Goal: Information Seeking & Learning: Learn about a topic

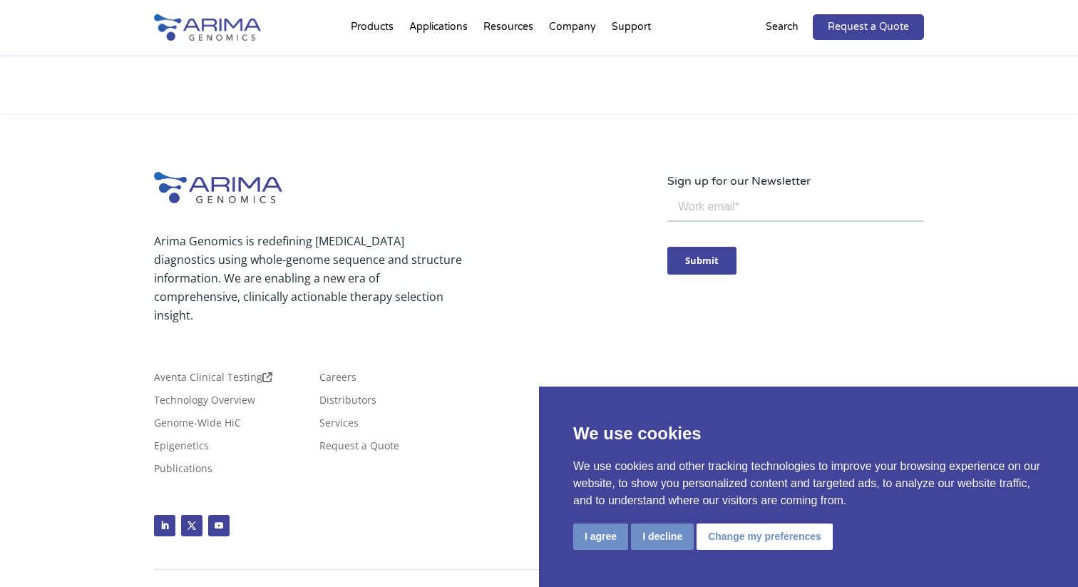
scroll to position [3384, 0]
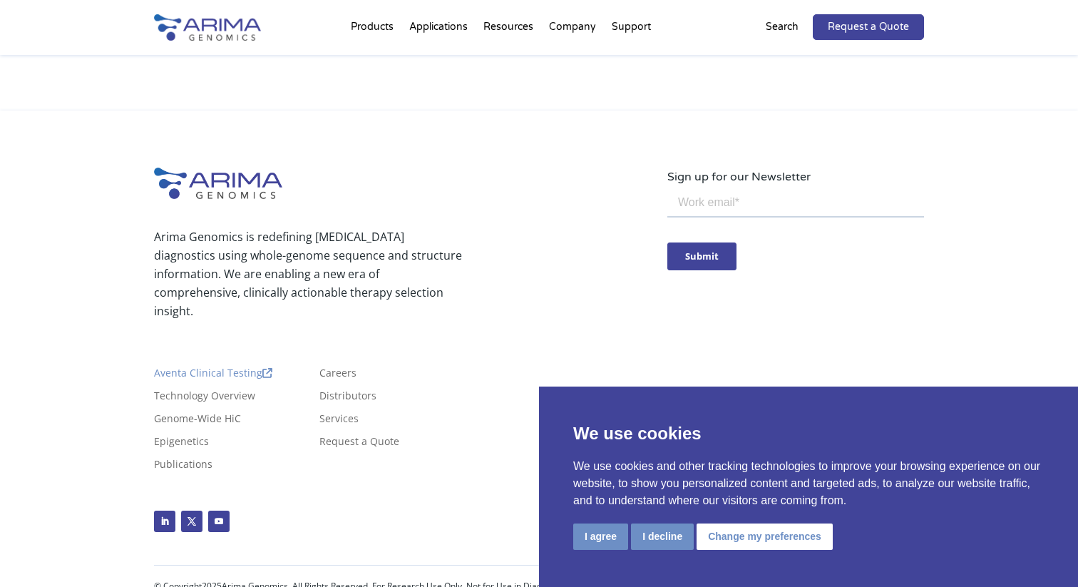
click at [219, 368] on link "Aventa Clinical Testing" at bounding box center [213, 376] width 118 height 16
click at [213, 391] on link "Technology Overview" at bounding box center [204, 399] width 101 height 16
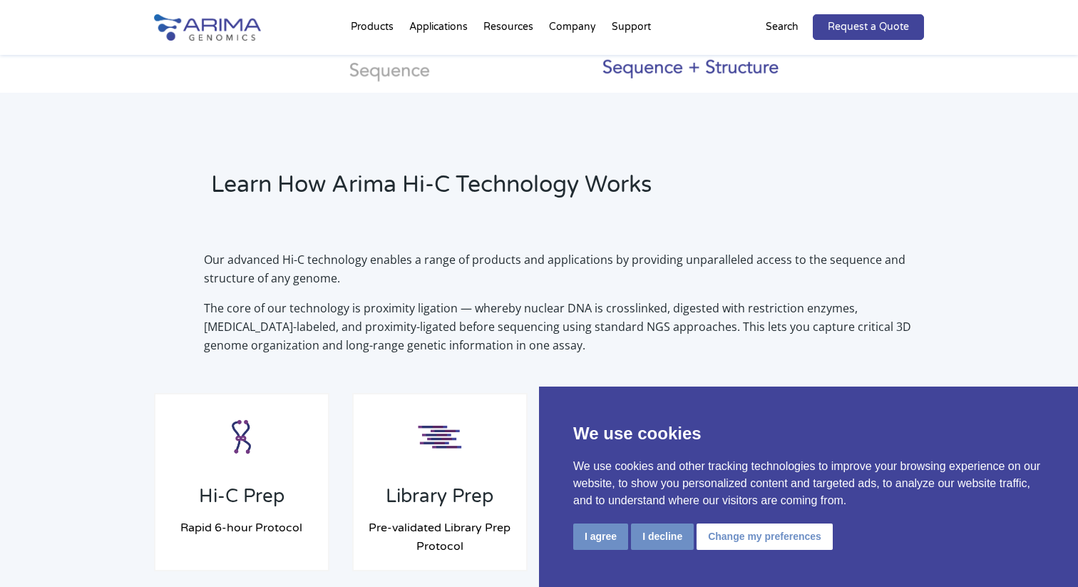
scroll to position [910, 0]
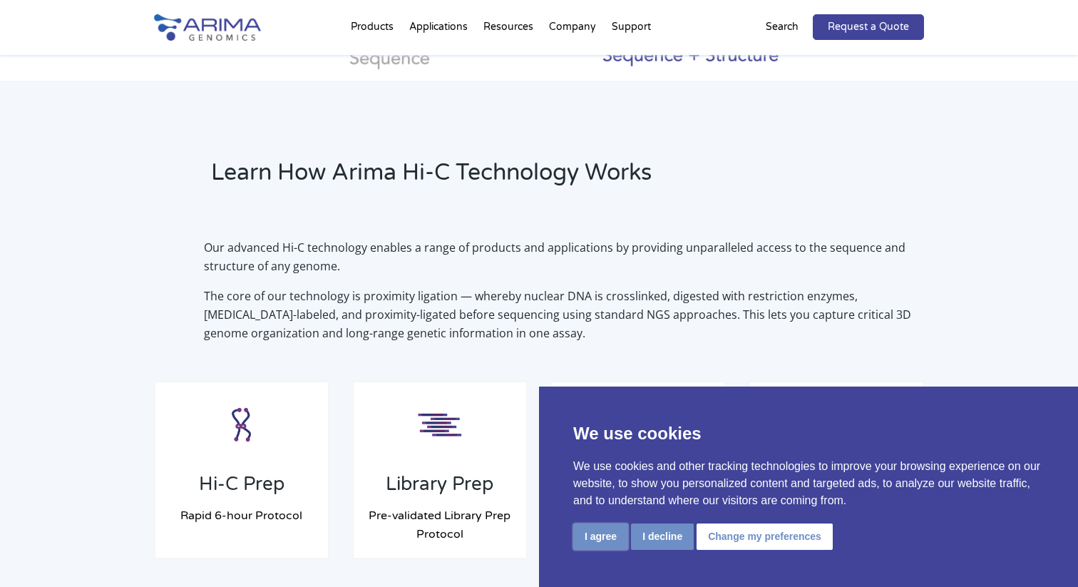
click at [609, 539] on button "I agree" at bounding box center [600, 536] width 55 height 26
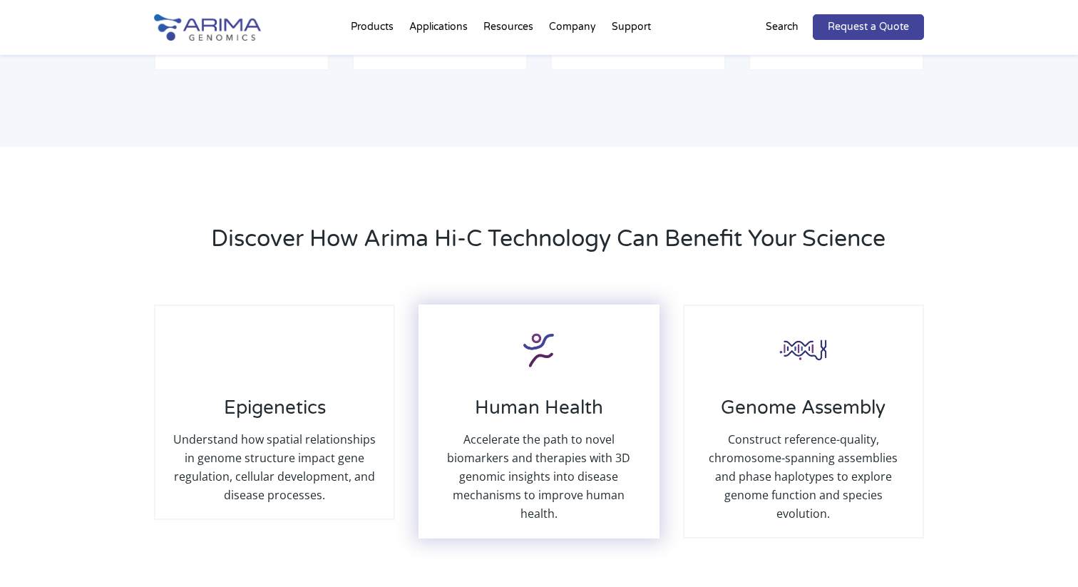
scroll to position [1336, 0]
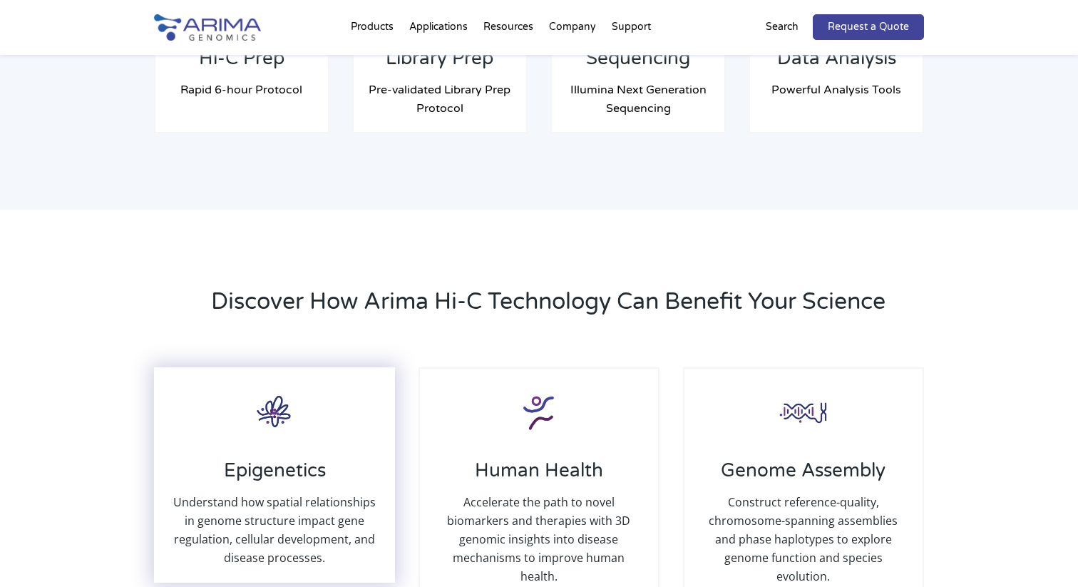
click at [320, 464] on h3 "Epigenetics" at bounding box center [275, 476] width 210 height 34
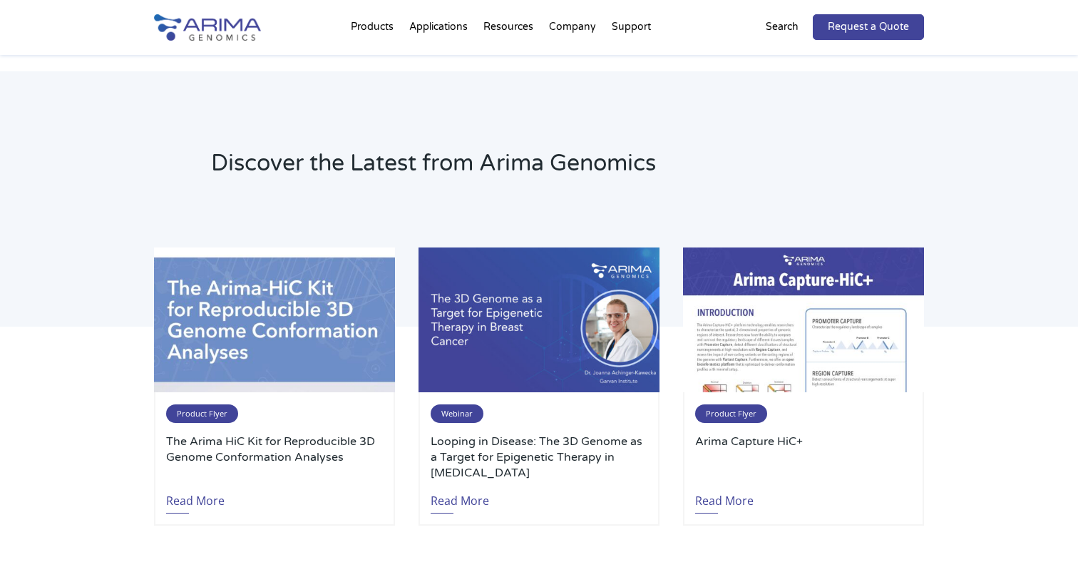
scroll to position [2062, 0]
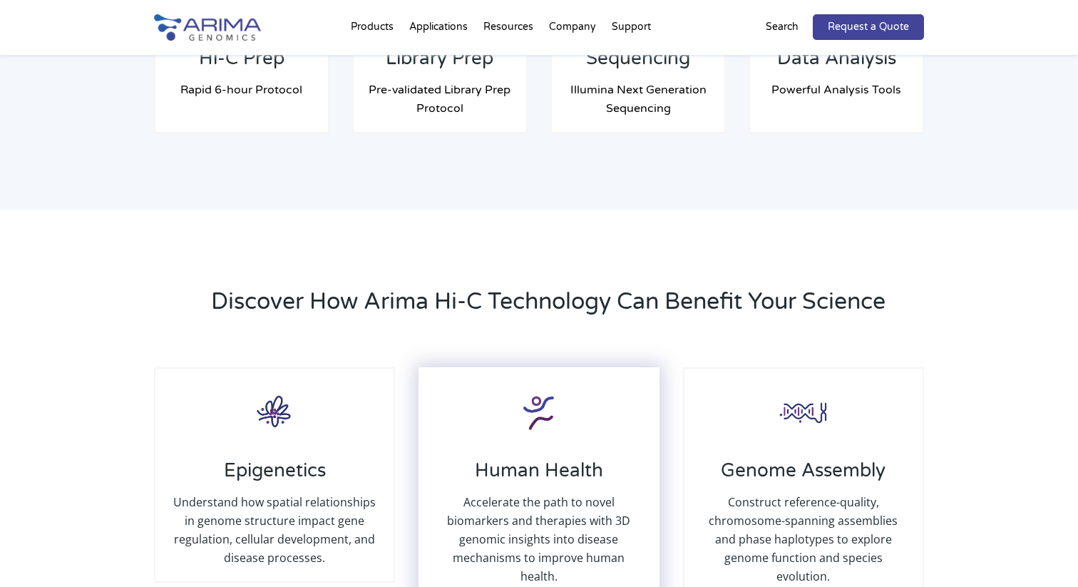
click at [548, 468] on h3 "Human Health" at bounding box center [539, 476] width 210 height 34
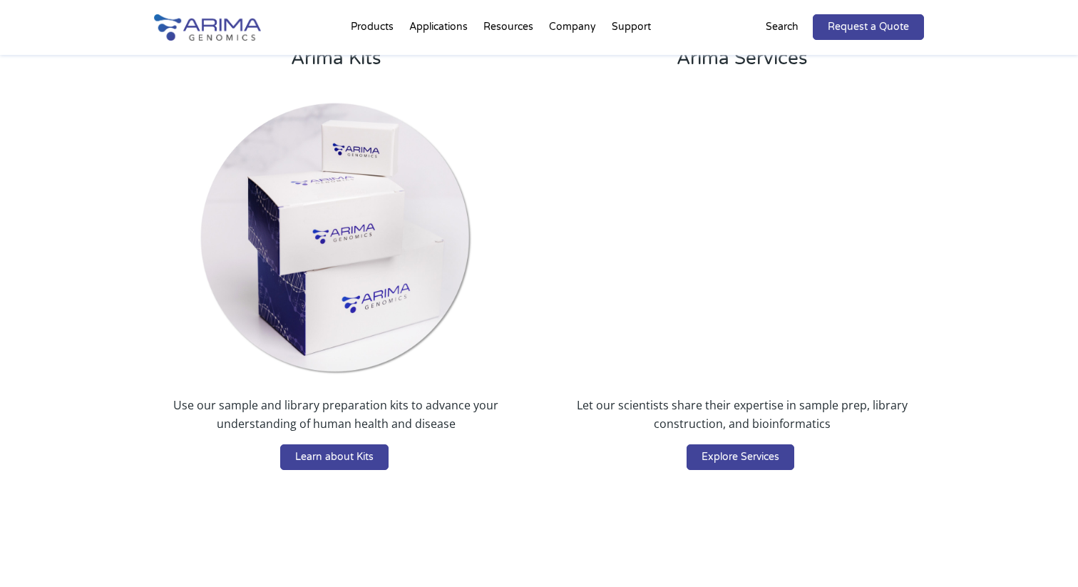
scroll to position [2327, 0]
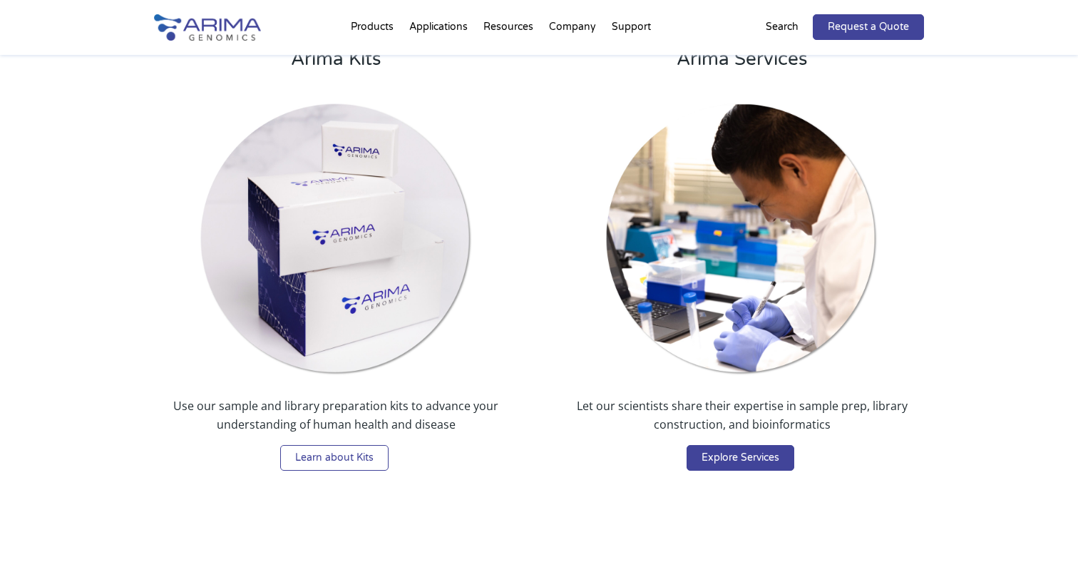
click at [362, 445] on link "Learn about Kits" at bounding box center [334, 458] width 108 height 26
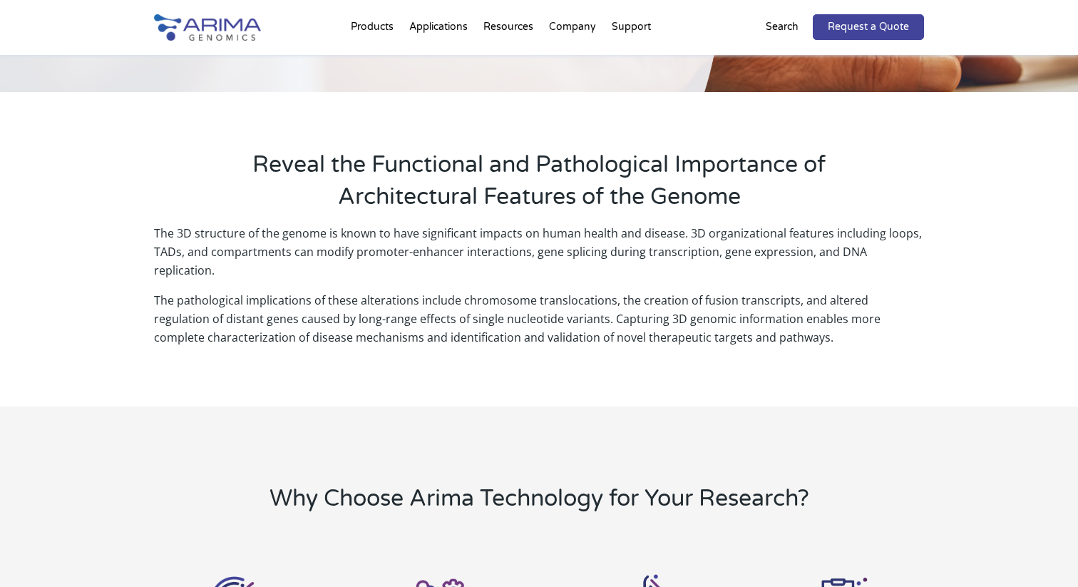
scroll to position [0, 0]
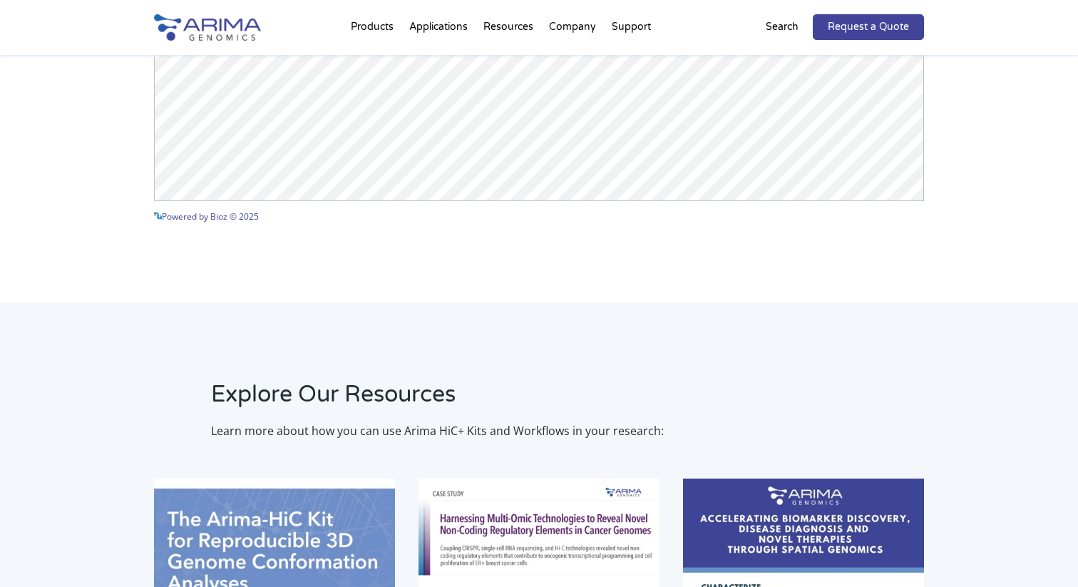
scroll to position [2420, 0]
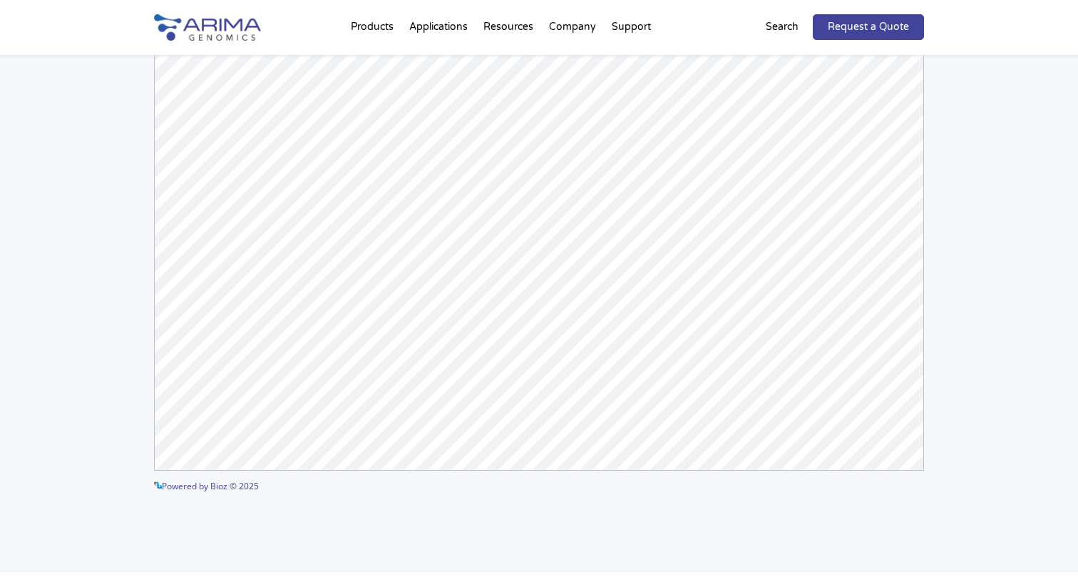
scroll to position [3451, 0]
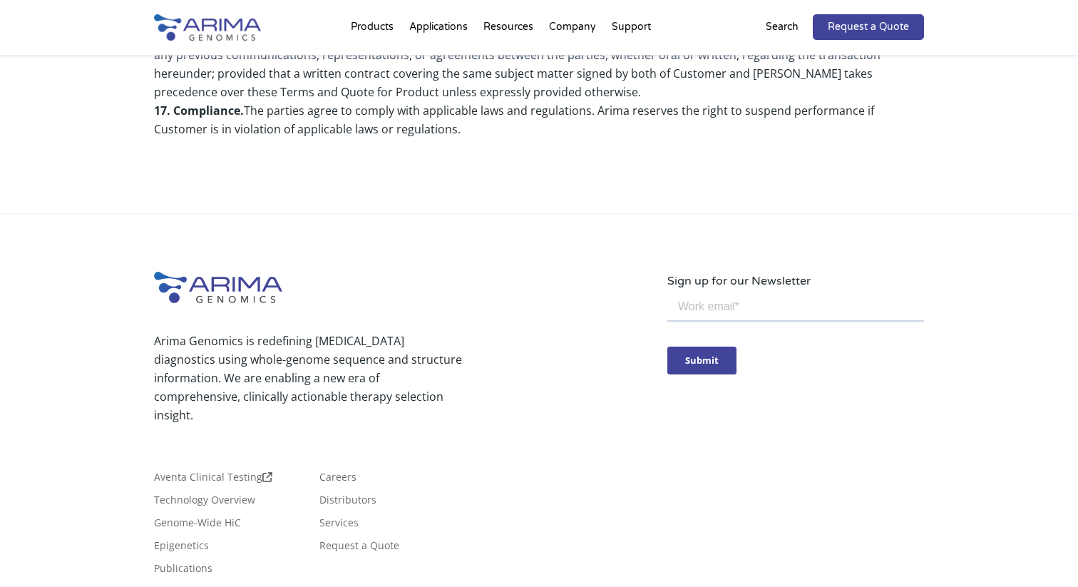
scroll to position [1609, 0]
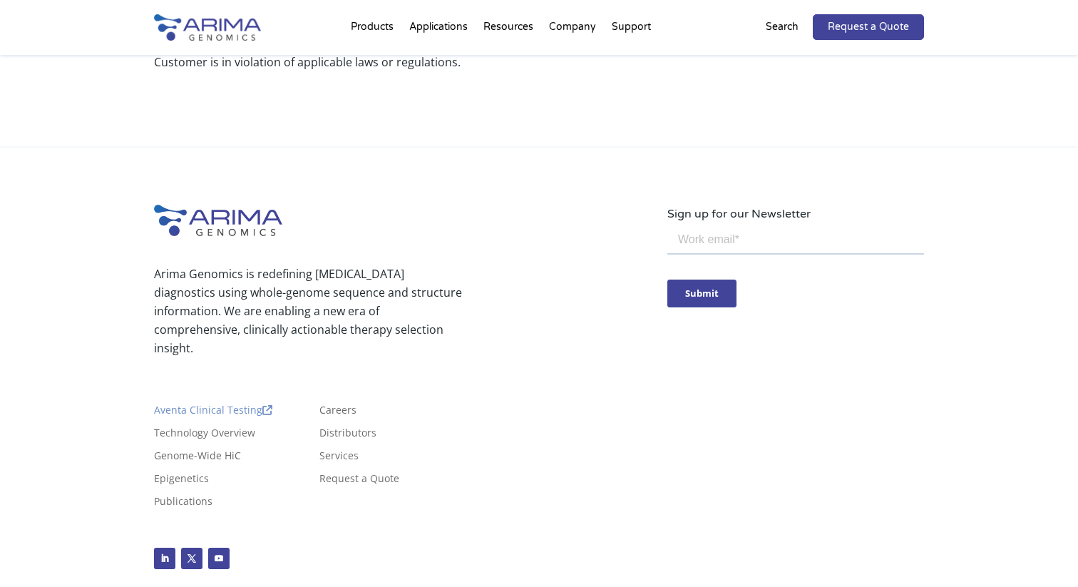
click at [199, 405] on link "Aventa Clinical Testing" at bounding box center [213, 413] width 118 height 16
click at [341, 428] on link "Distributors" at bounding box center [347, 436] width 57 height 16
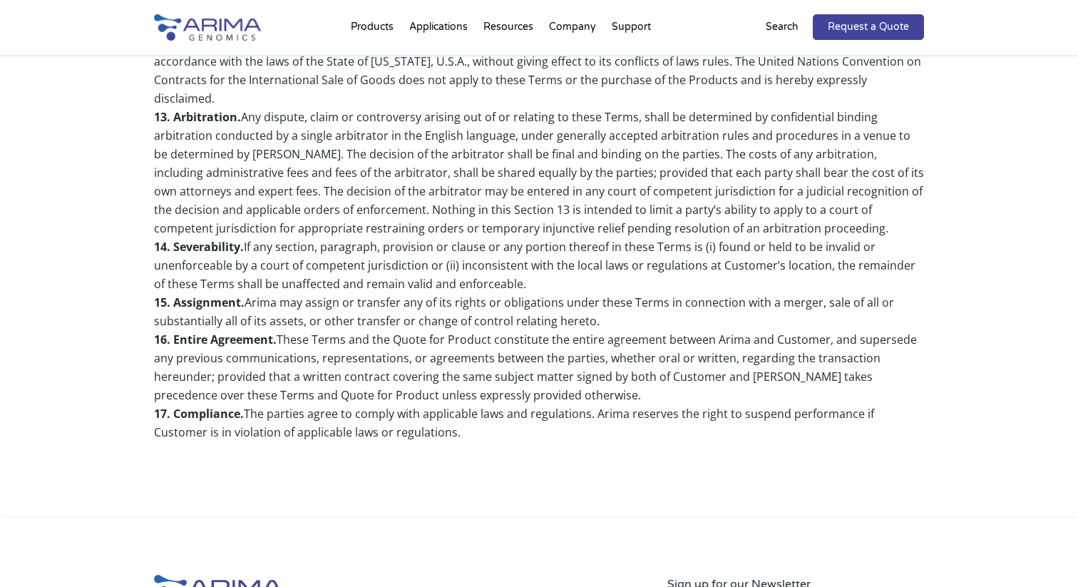
scroll to position [0, 0]
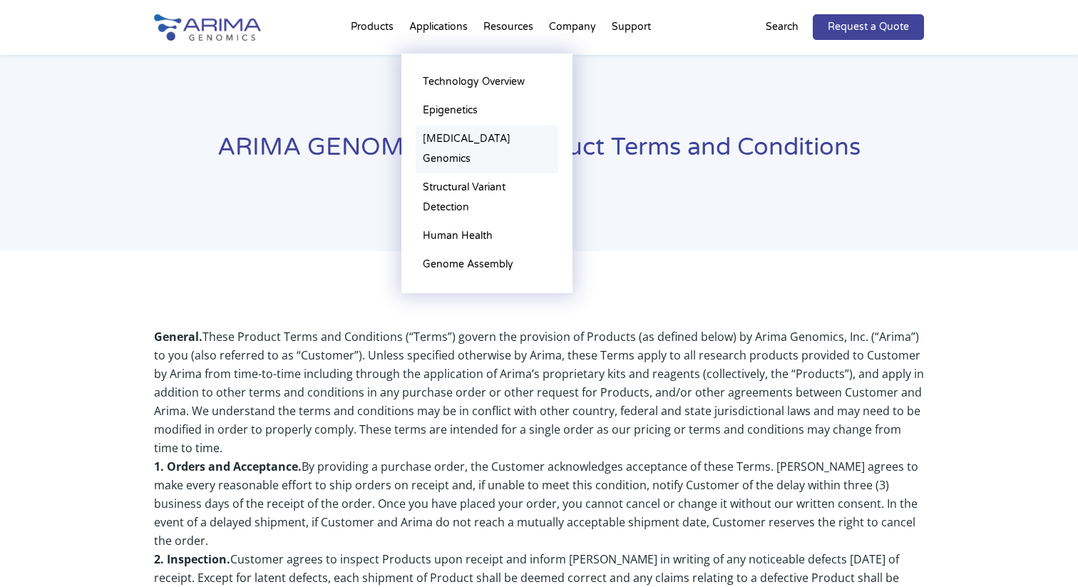
click at [445, 138] on link "[MEDICAL_DATA] Genomics" at bounding box center [487, 149] width 143 height 48
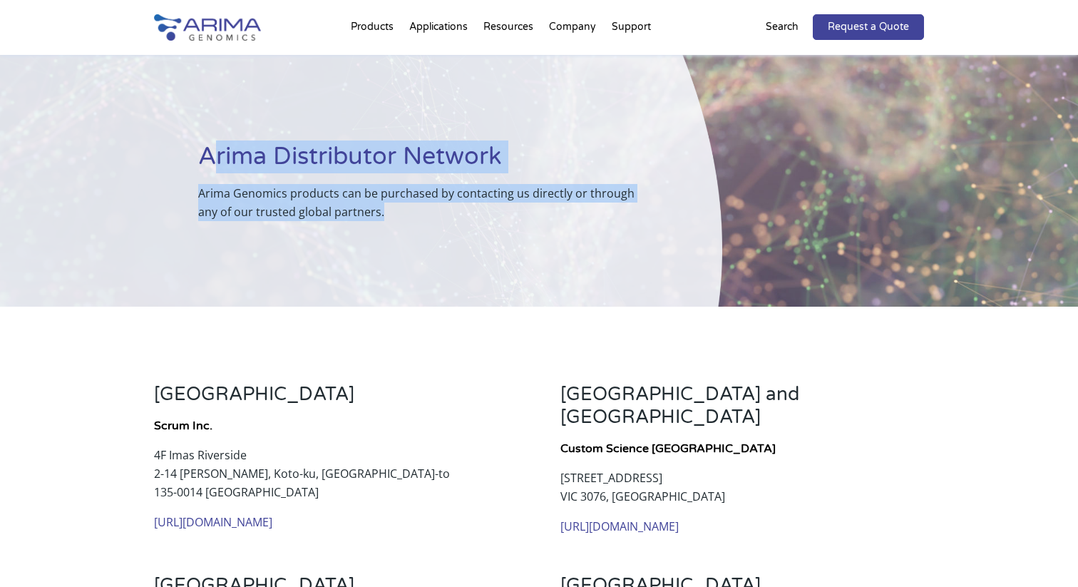
drag, startPoint x: 215, startPoint y: 158, endPoint x: 262, endPoint y: 237, distance: 91.7
click at [262, 237] on div "Arima Distributor Network Arima Genomics products can be purchased by contactin…" at bounding box center [361, 181] width 722 height 252
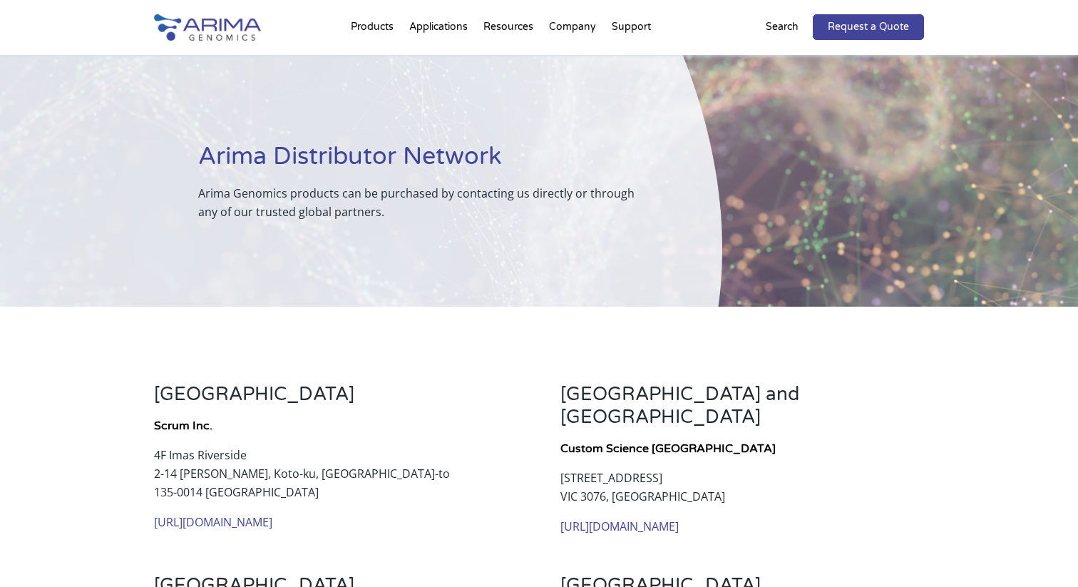
click at [284, 262] on div "Arima Distributor Network Arima Genomics products can be purchased by contactin…" at bounding box center [361, 181] width 722 height 252
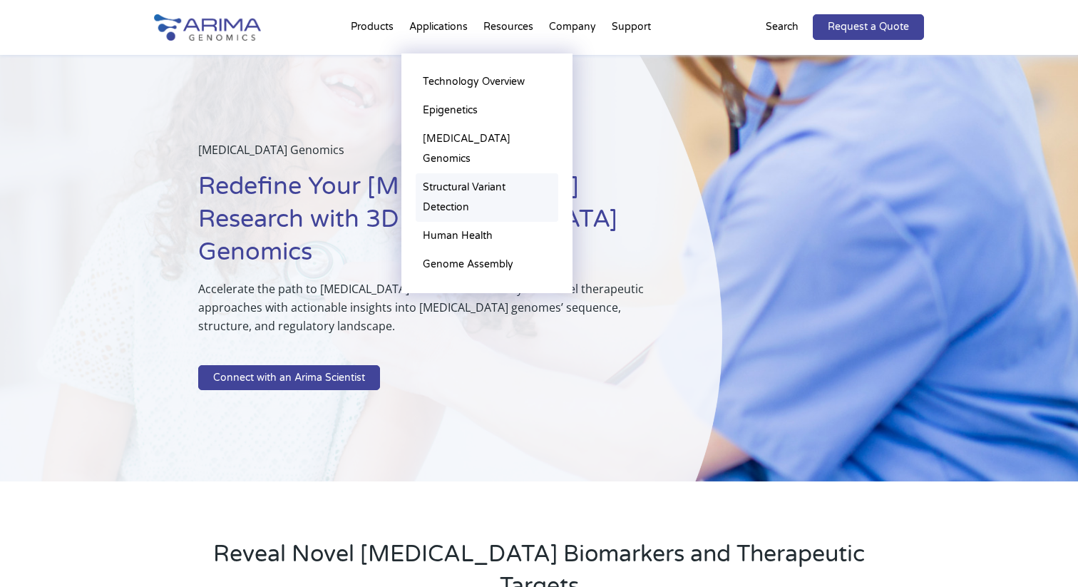
click at [453, 182] on link "Structural Variant Detection" at bounding box center [487, 197] width 143 height 48
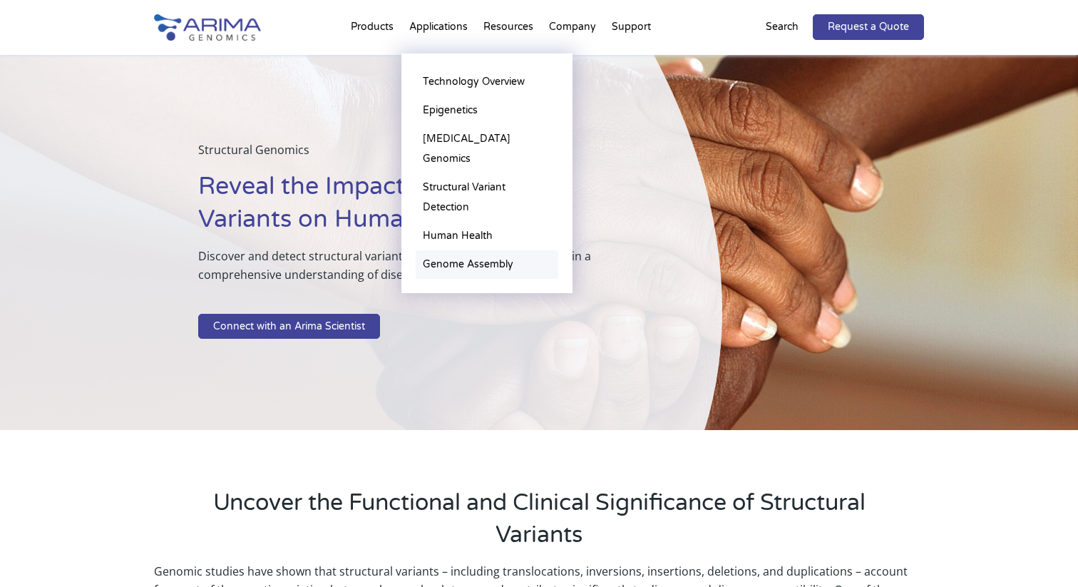
click at [449, 250] on link "Genome Assembly" at bounding box center [487, 264] width 143 height 29
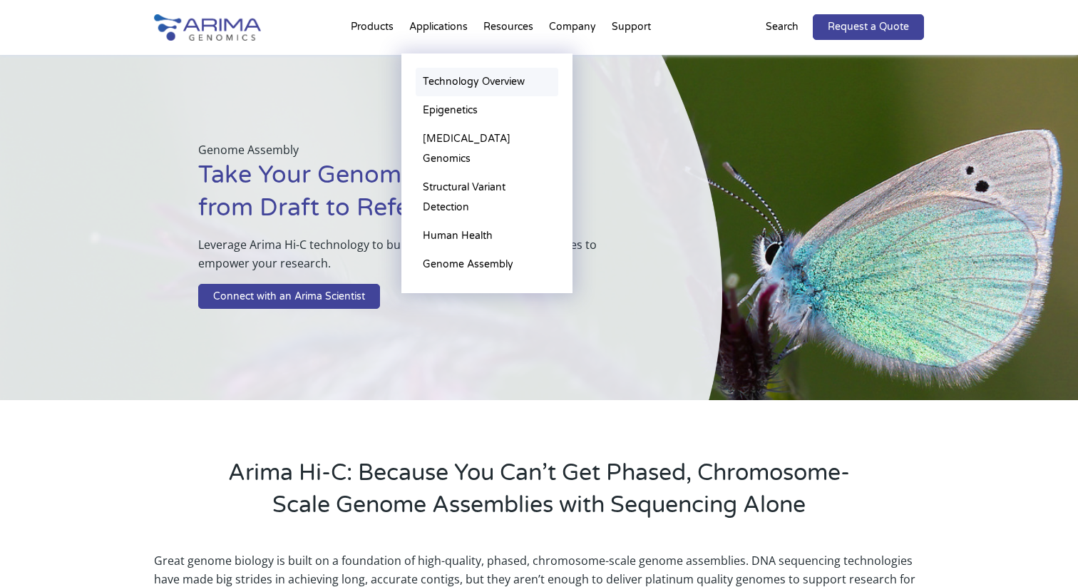
click at [449, 81] on link "Technology Overview" at bounding box center [487, 82] width 143 height 29
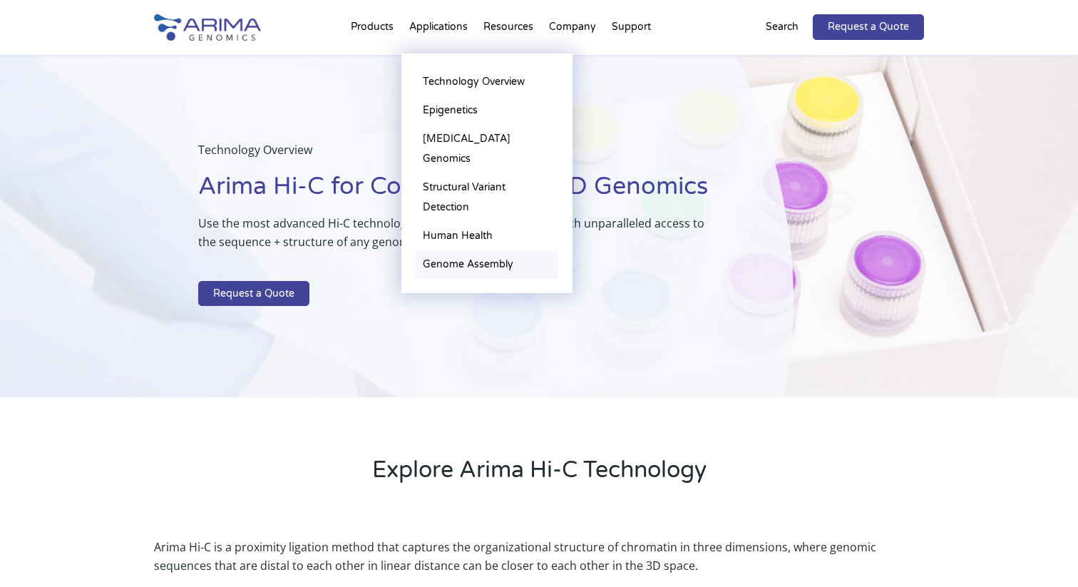
click at [444, 250] on link "Genome Assembly" at bounding box center [487, 264] width 143 height 29
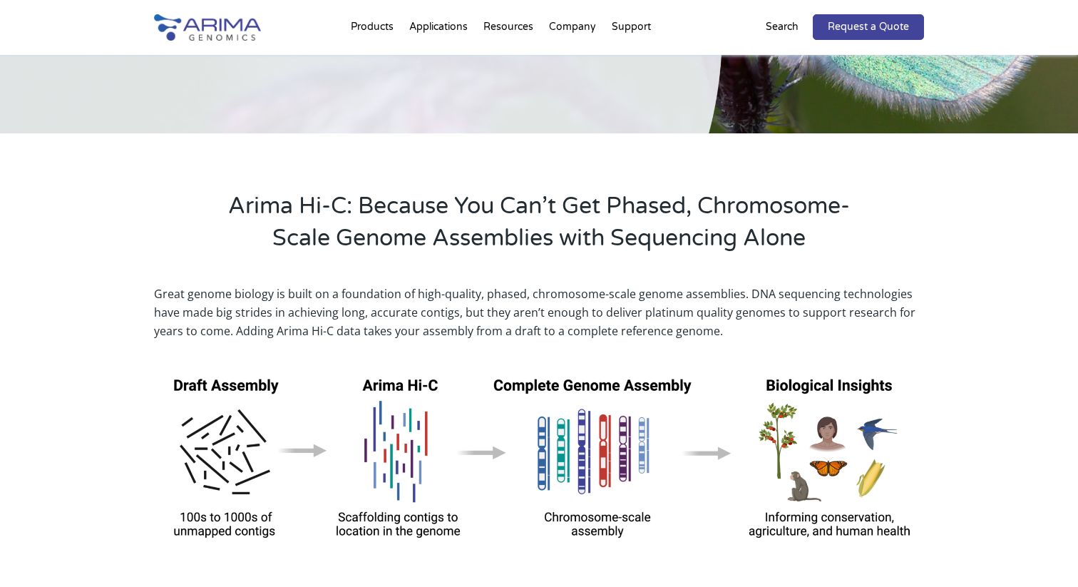
scroll to position [266, 0]
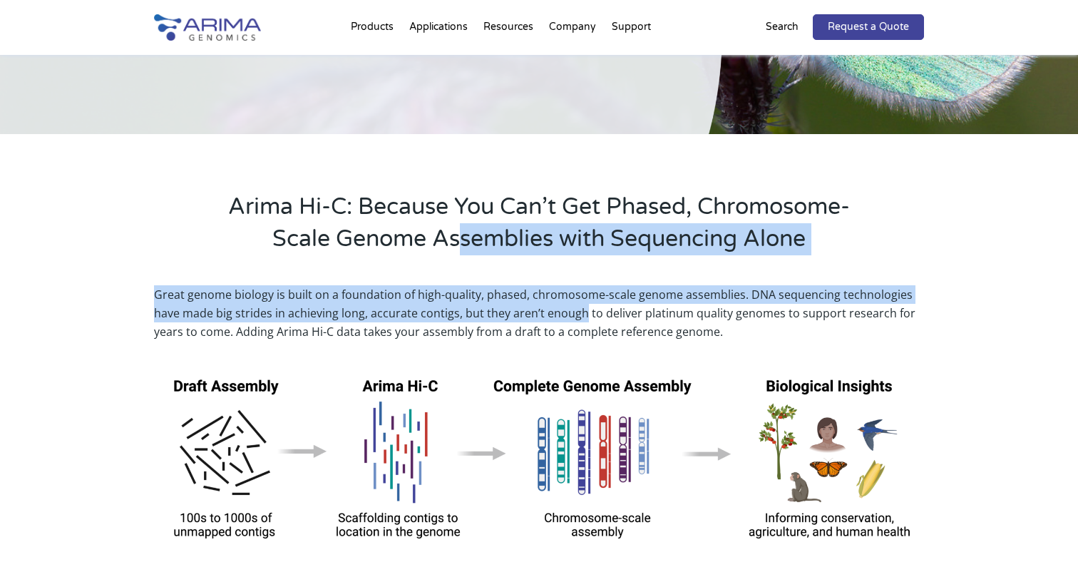
drag, startPoint x: 463, startPoint y: 246, endPoint x: 579, endPoint y: 308, distance: 131.1
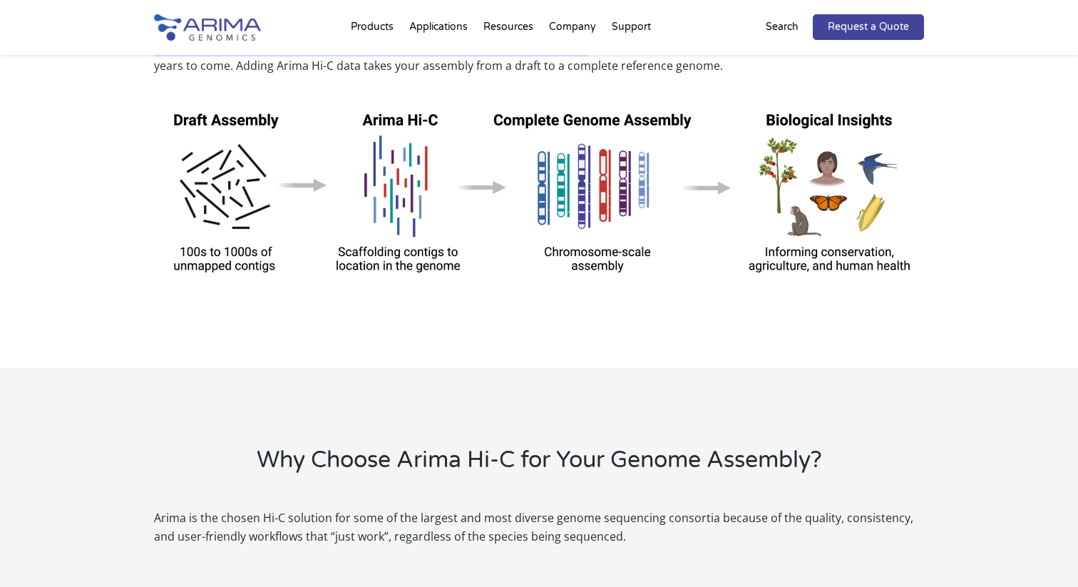
scroll to position [0, 0]
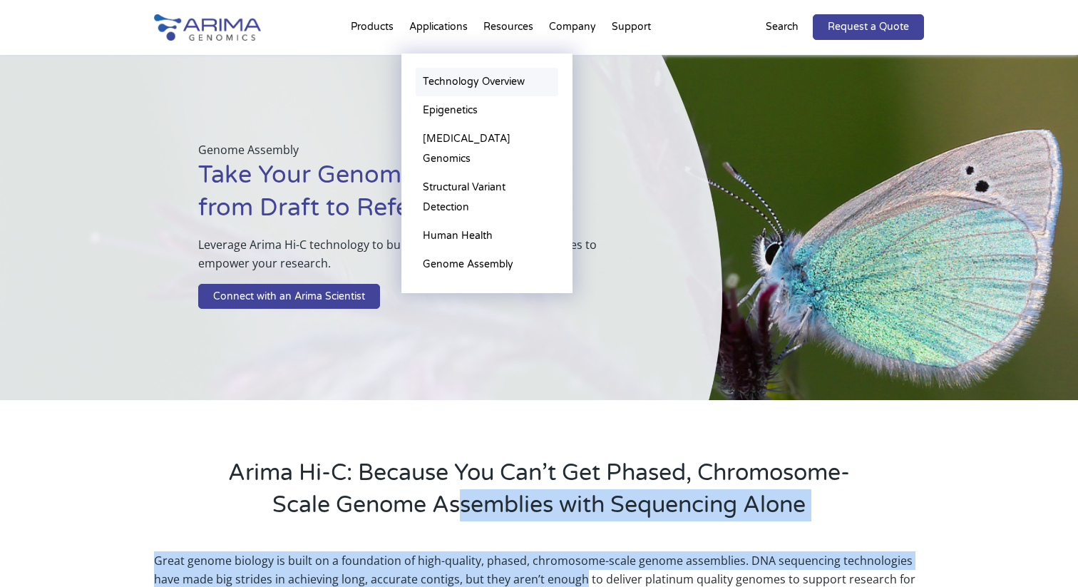
click at [463, 80] on link "Technology Overview" at bounding box center [487, 82] width 143 height 29
